Goal: Task Accomplishment & Management: Use online tool/utility

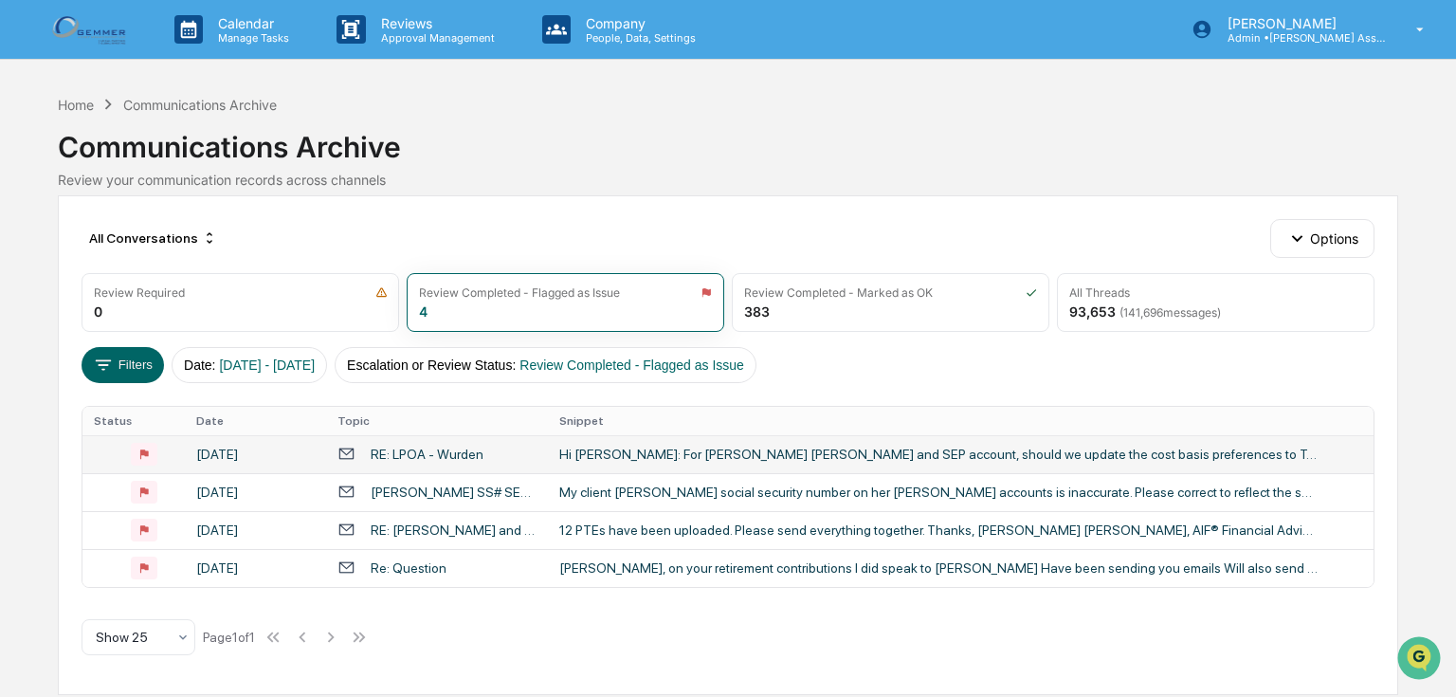
drag, startPoint x: 413, startPoint y: 484, endPoint x: 429, endPoint y: 455, distance: 32.2
click at [429, 455] on tbody "August 20, 2025 RE: LPOA - Wurden Hi Vanessa: For Meredith Wurden TOD and SEP a…" at bounding box center [727, 511] width 1290 height 152
click at [585, 455] on div "Hi Vanessa: For Meredith Wurden TOD and SEP account, should we update the cost …" at bounding box center [938, 454] width 758 height 15
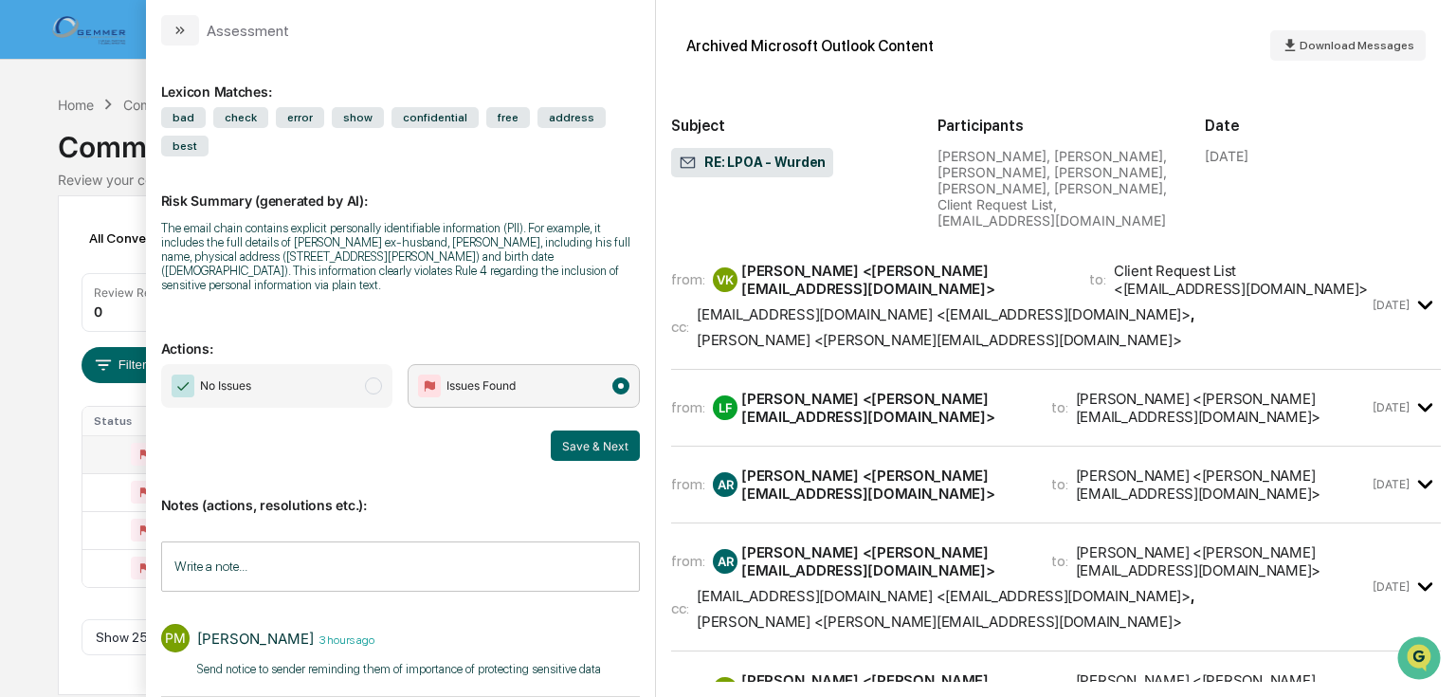
click at [602, 430] on button "Save & Next" at bounding box center [595, 445] width 89 height 30
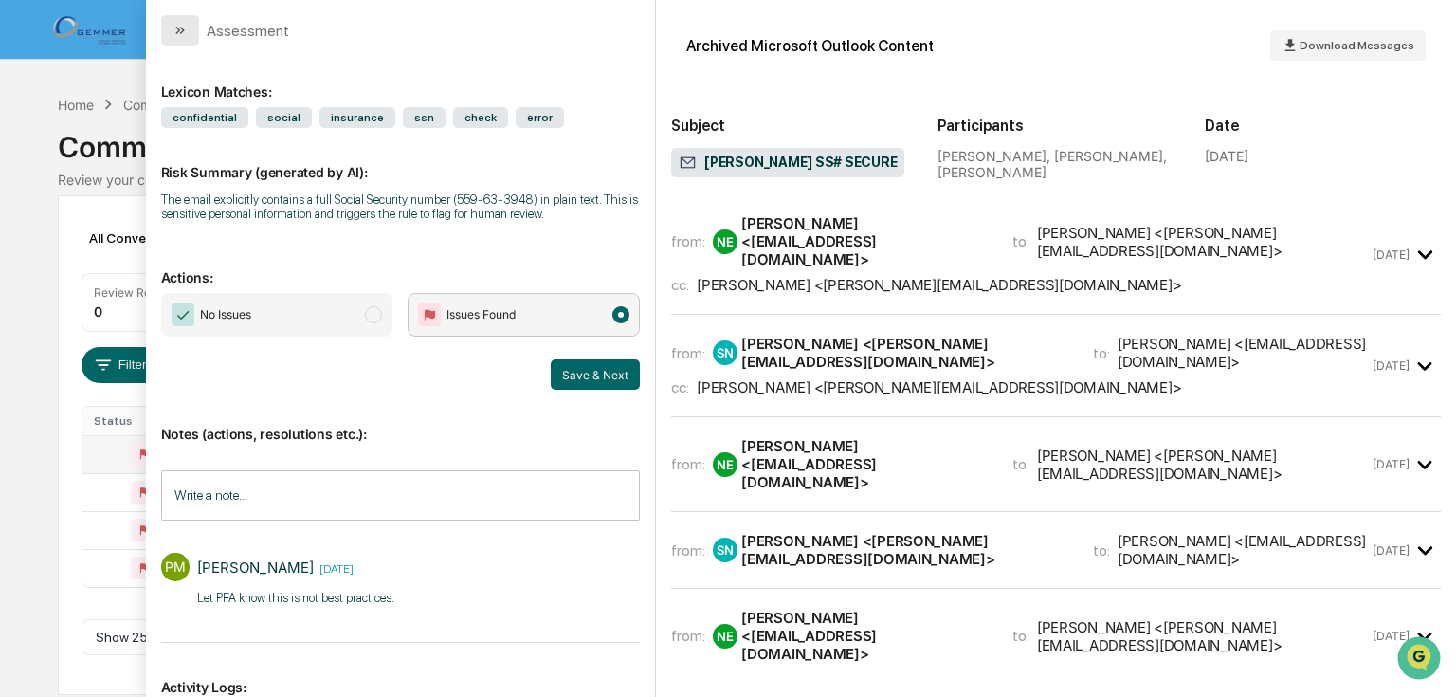
click at [182, 37] on icon "modal" at bounding box center [180, 30] width 15 height 15
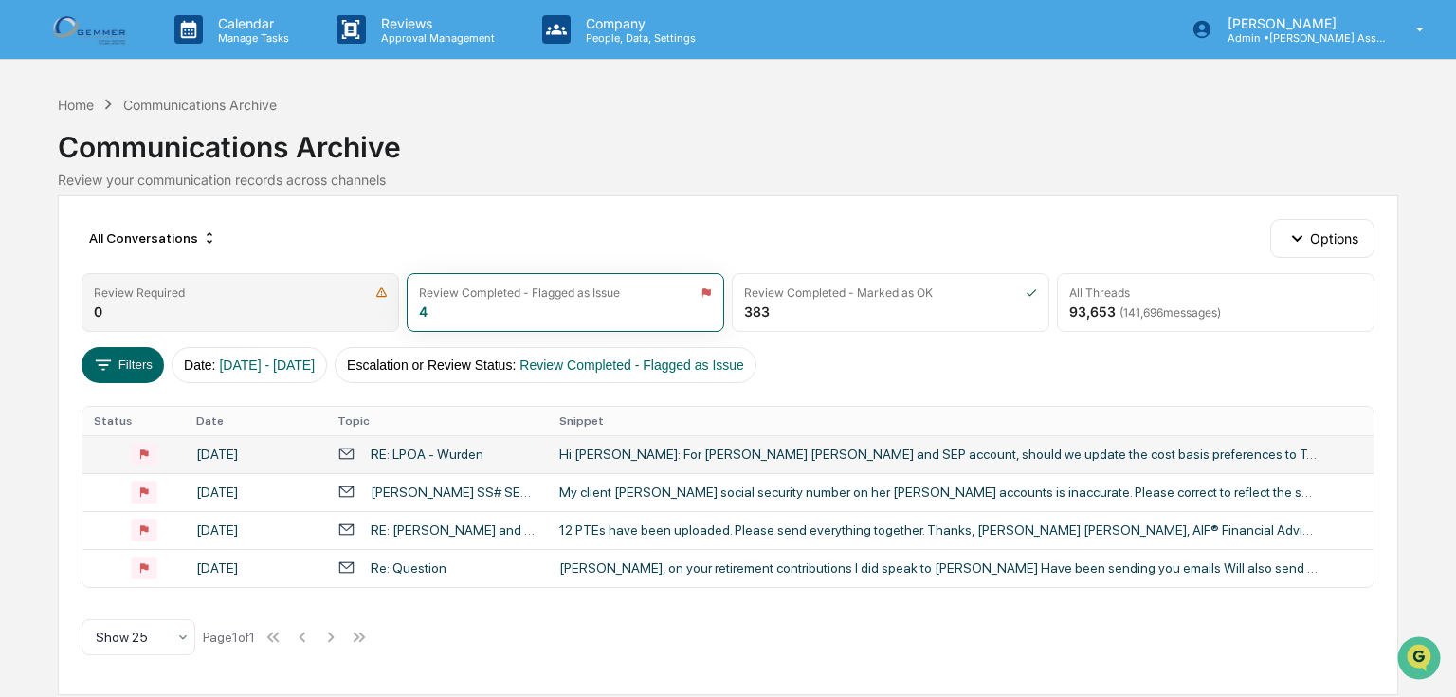
click at [163, 295] on div "Review Required" at bounding box center [139, 292] width 91 height 14
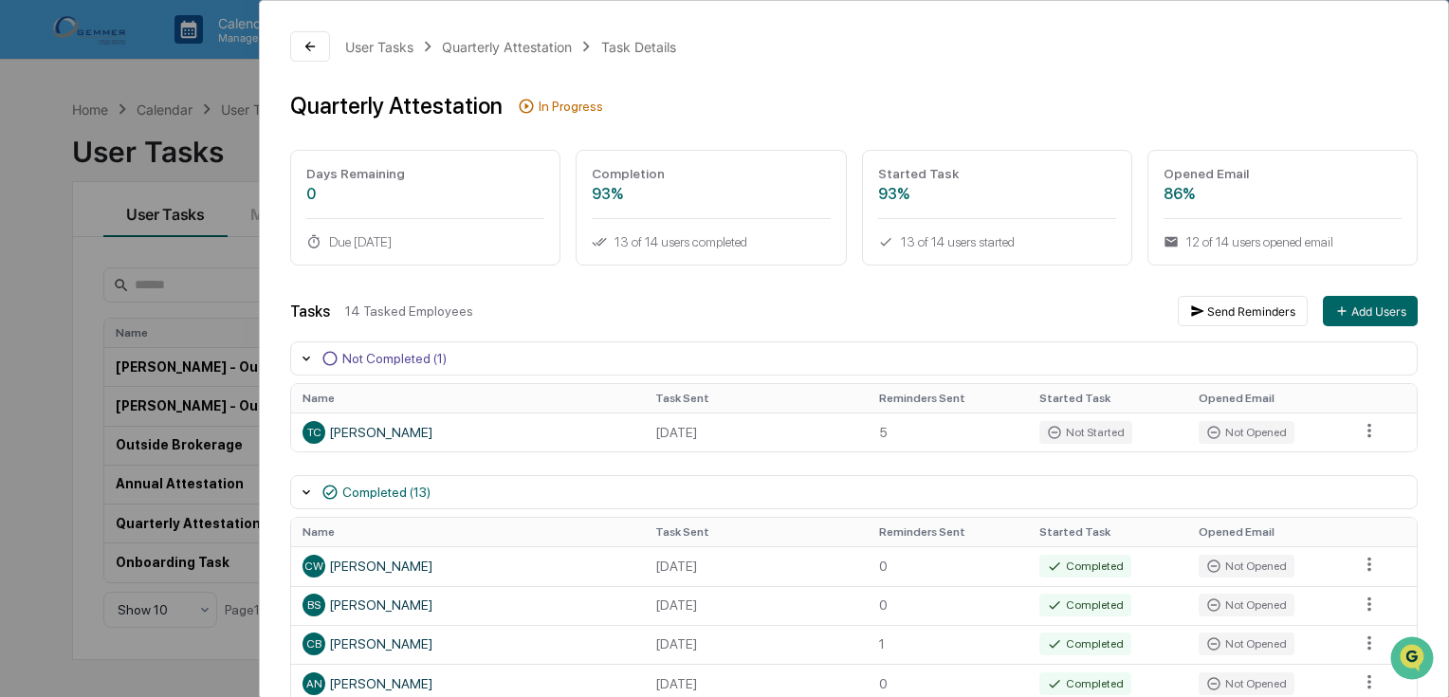
click at [118, 66] on div "User Tasks Quarterly Attestation Task Details Quarterly Attestation In Progress…" at bounding box center [724, 348] width 1449 height 697
